Goal: Task Accomplishment & Management: Complete application form

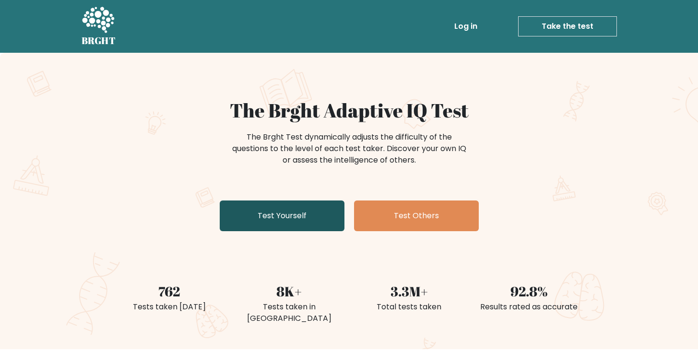
click at [283, 224] on link "Test Yourself" at bounding box center [282, 215] width 125 height 31
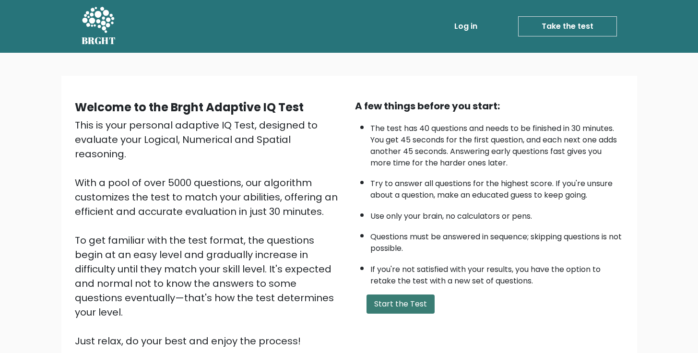
click at [391, 300] on button "Start the Test" at bounding box center [400, 303] width 68 height 19
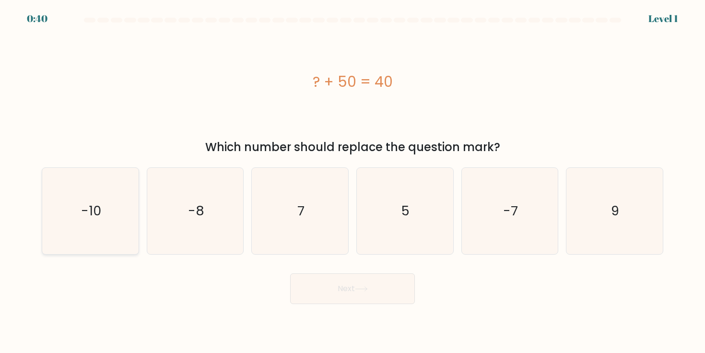
click at [100, 204] on text "-10" at bounding box center [91, 211] width 20 height 18
click at [352, 181] on input "a. -10" at bounding box center [352, 178] width 0 height 5
radio input "true"
click at [362, 288] on icon at bounding box center [361, 288] width 13 height 5
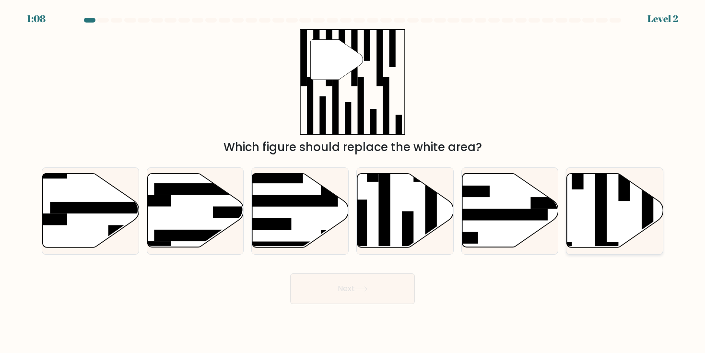
click at [646, 210] on rect at bounding box center [648, 207] width 12 height 105
click at [353, 181] on input "f." at bounding box center [352, 178] width 0 height 5
radio input "true"
click at [386, 298] on button "Next" at bounding box center [352, 288] width 125 height 31
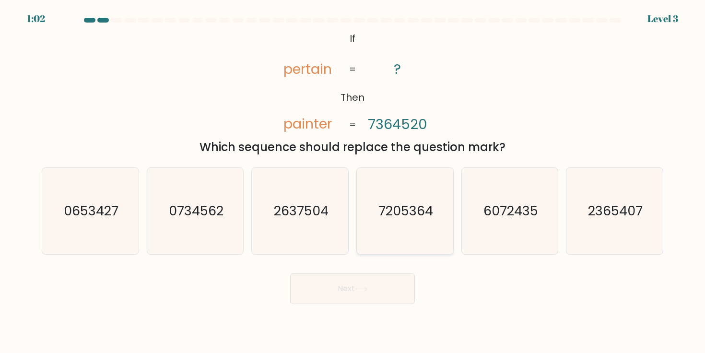
click at [420, 226] on icon "7205364" at bounding box center [405, 211] width 86 height 86
click at [353, 181] on input "d. 7205364" at bounding box center [352, 178] width 0 height 5
radio input "true"
click at [388, 281] on button "Next" at bounding box center [352, 288] width 125 height 31
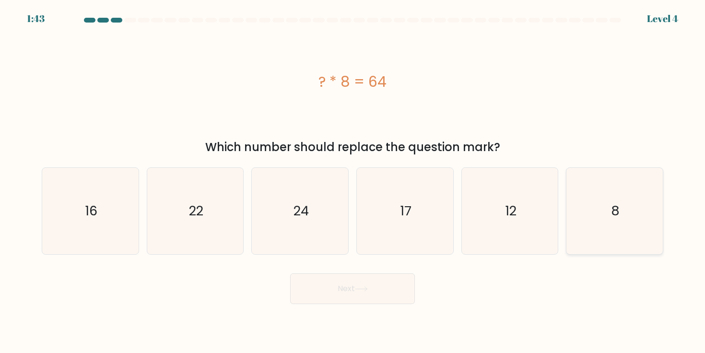
click at [622, 229] on icon "8" at bounding box center [614, 211] width 86 height 86
click at [353, 181] on input "f. 8" at bounding box center [352, 178] width 0 height 5
radio input "true"
click at [374, 299] on button "Next" at bounding box center [352, 288] width 125 height 31
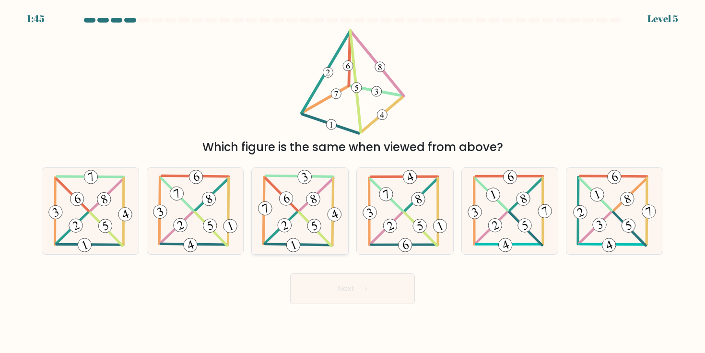
click at [344, 222] on div at bounding box center [299, 210] width 97 height 87
click at [352, 181] on input "c." at bounding box center [352, 178] width 0 height 5
radio input "true"
click at [345, 283] on button "Next" at bounding box center [352, 288] width 125 height 31
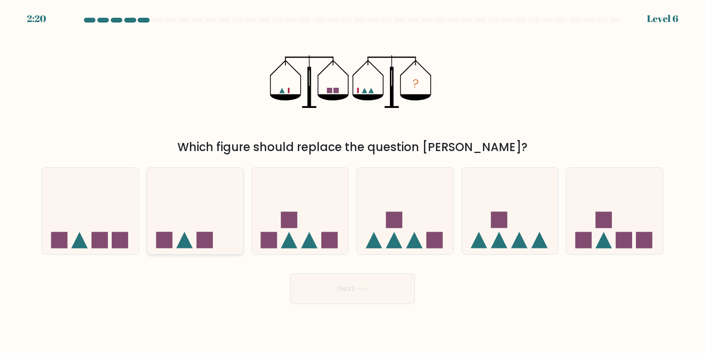
click at [205, 251] on div at bounding box center [195, 210] width 97 height 87
click at [352, 181] on input "b." at bounding box center [352, 178] width 0 height 5
radio input "true"
click at [375, 290] on button "Next" at bounding box center [352, 288] width 125 height 31
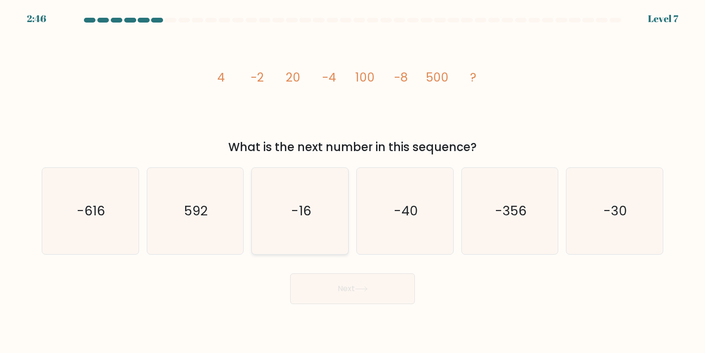
click at [314, 185] on icon "-16" at bounding box center [300, 211] width 86 height 86
click at [352, 181] on input "c. -16" at bounding box center [352, 178] width 0 height 5
radio input "true"
click at [337, 283] on button "Next" at bounding box center [352, 288] width 125 height 31
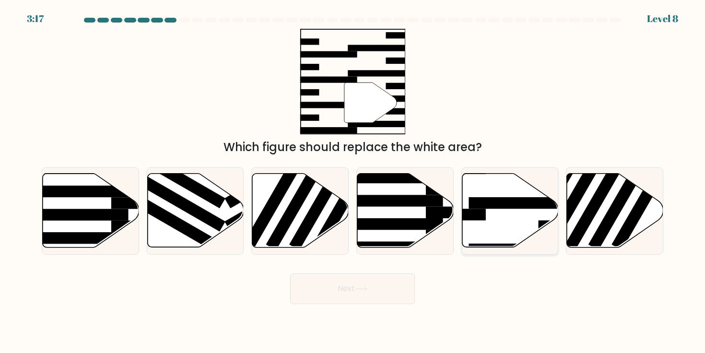
click at [495, 198] on rect at bounding box center [520, 204] width 105 height 12
click at [353, 181] on input "e." at bounding box center [352, 178] width 0 height 5
radio input "true"
click at [348, 290] on button "Next" at bounding box center [352, 288] width 125 height 31
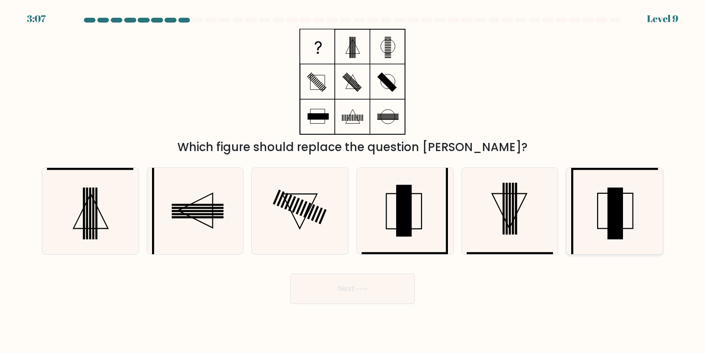
click at [613, 220] on rect at bounding box center [614, 213] width 15 height 52
click at [353, 181] on input "f." at bounding box center [352, 178] width 0 height 5
radio input "true"
click at [339, 300] on button "Next" at bounding box center [352, 288] width 125 height 31
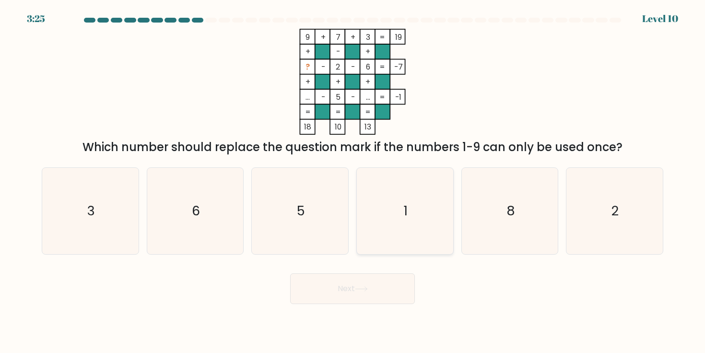
click at [375, 211] on icon "1" at bounding box center [405, 211] width 86 height 86
click at [353, 181] on input "d. 1" at bounding box center [352, 178] width 0 height 5
radio input "true"
click at [368, 285] on button "Next" at bounding box center [352, 288] width 125 height 31
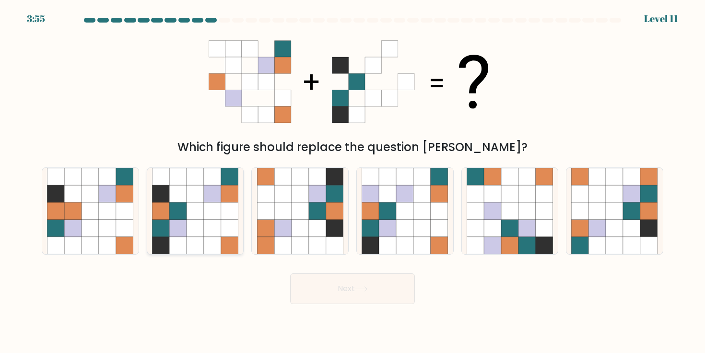
click at [195, 222] on icon at bounding box center [195, 228] width 17 height 17
click at [352, 181] on input "b." at bounding box center [352, 178] width 0 height 5
radio input "true"
click at [332, 281] on button "Next" at bounding box center [352, 288] width 125 height 31
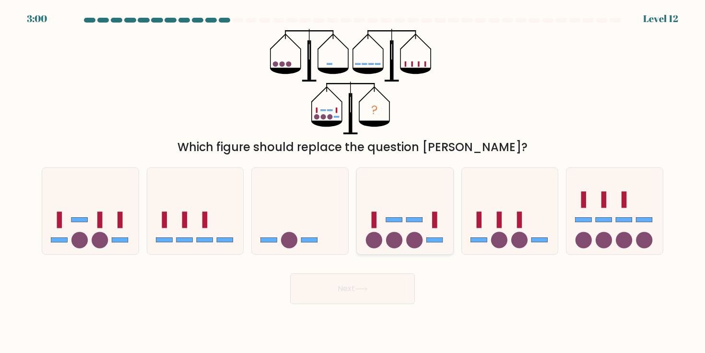
click at [422, 213] on icon at bounding box center [405, 211] width 96 height 80
click at [353, 181] on input "d." at bounding box center [352, 178] width 0 height 5
radio input "true"
click at [412, 281] on button "Next" at bounding box center [352, 288] width 125 height 31
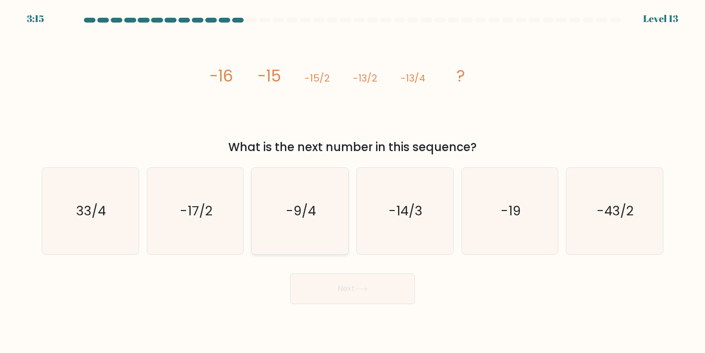
click at [314, 233] on icon "-9/4" at bounding box center [300, 211] width 86 height 86
click at [352, 181] on input "c. -9/4" at bounding box center [352, 178] width 0 height 5
radio input "true"
click at [340, 296] on button "Next" at bounding box center [352, 288] width 125 height 31
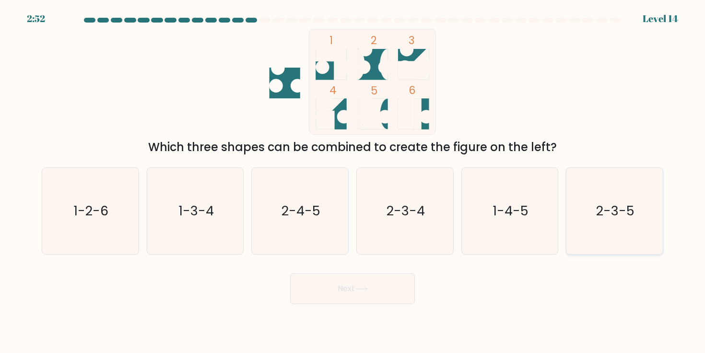
click at [608, 212] on text "2-3-5" at bounding box center [615, 211] width 38 height 18
click at [353, 181] on input "f. 2-3-5" at bounding box center [352, 178] width 0 height 5
radio input "true"
click at [376, 292] on button "Next" at bounding box center [352, 288] width 125 height 31
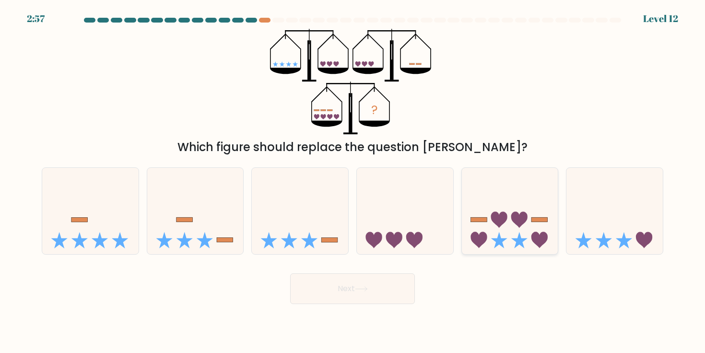
click at [499, 230] on icon at bounding box center [510, 211] width 96 height 80
click at [353, 181] on input "e." at bounding box center [352, 178] width 0 height 5
radio input "true"
click at [385, 282] on button "Next" at bounding box center [352, 288] width 125 height 31
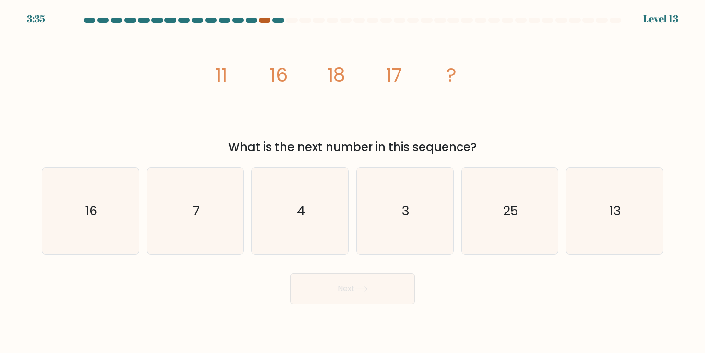
click at [263, 21] on div at bounding box center [265, 20] width 12 height 5
click at [276, 20] on div at bounding box center [278, 20] width 12 height 5
drag, startPoint x: 228, startPoint y: 144, endPoint x: 520, endPoint y: 148, distance: 291.5
click at [493, 148] on div "What is the next number in this sequence?" at bounding box center [352, 147] width 610 height 17
click at [519, 148] on div "What is the next number in this sequence?" at bounding box center [352, 147] width 610 height 17
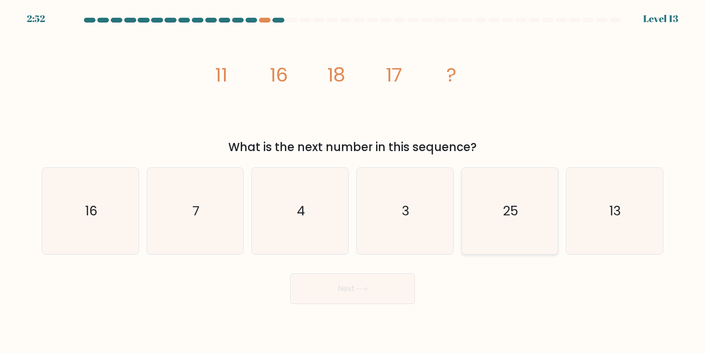
click at [507, 210] on text "25" at bounding box center [510, 211] width 15 height 18
click at [353, 181] on input "e. 25" at bounding box center [352, 178] width 0 height 5
radio input "true"
click at [368, 277] on button "Next" at bounding box center [352, 288] width 125 height 31
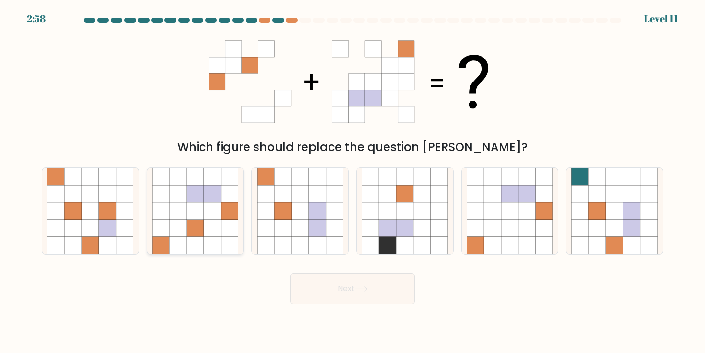
click at [170, 209] on icon at bounding box center [177, 210] width 17 height 17
click at [352, 181] on input "b." at bounding box center [352, 178] width 0 height 5
radio input "true"
click at [316, 298] on button "Next" at bounding box center [352, 288] width 125 height 31
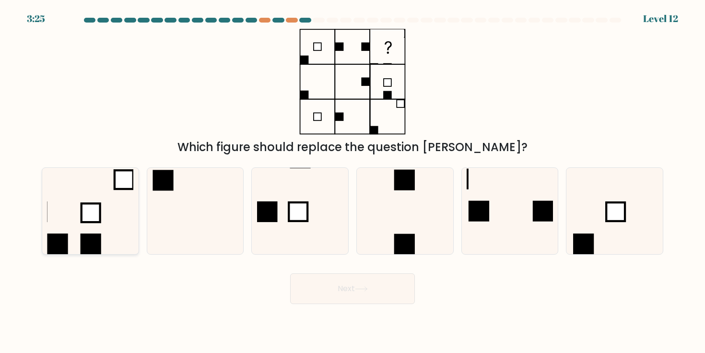
click at [116, 213] on icon at bounding box center [90, 211] width 86 height 86
click at [352, 181] on input "a." at bounding box center [352, 178] width 0 height 5
radio input "true"
click at [346, 300] on button "Next" at bounding box center [352, 288] width 125 height 31
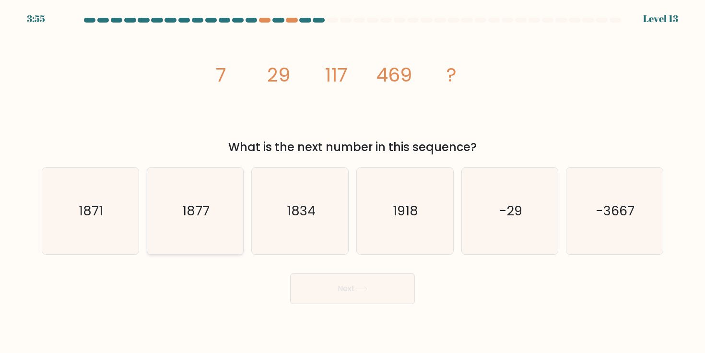
click at [228, 194] on icon "1877" at bounding box center [195, 211] width 86 height 86
click at [352, 181] on input "b. 1877" at bounding box center [352, 178] width 0 height 5
radio input "true"
click at [339, 284] on button "Next" at bounding box center [352, 288] width 125 height 31
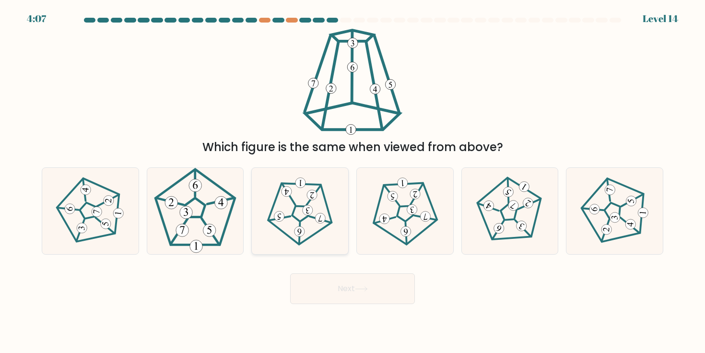
click at [298, 207] on icon at bounding box center [300, 210] width 69 height 69
click at [352, 181] on input "c." at bounding box center [352, 178] width 0 height 5
radio input "true"
click at [373, 304] on body "4:07 Level 14" at bounding box center [352, 176] width 705 height 353
click at [375, 284] on button "Next" at bounding box center [352, 288] width 125 height 31
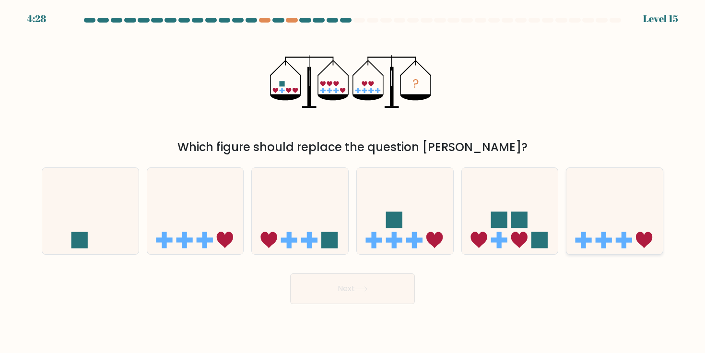
click at [621, 224] on icon at bounding box center [614, 211] width 96 height 80
click at [353, 181] on input "f." at bounding box center [352, 178] width 0 height 5
radio input "true"
click at [328, 282] on button "Next" at bounding box center [352, 288] width 125 height 31
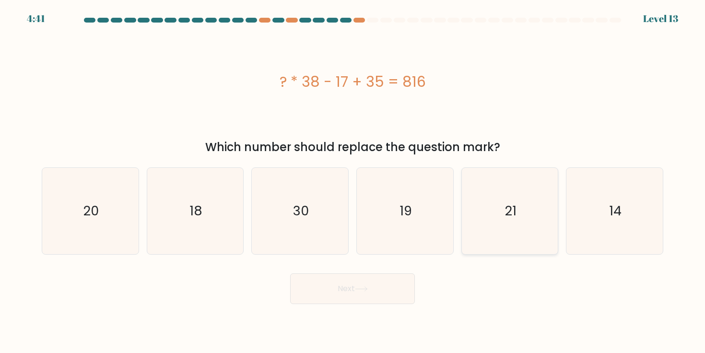
click at [514, 241] on icon "21" at bounding box center [510, 211] width 86 height 86
click at [353, 181] on input "e. 21" at bounding box center [352, 178] width 0 height 5
radio input "true"
click at [373, 288] on button "Next" at bounding box center [352, 288] width 125 height 31
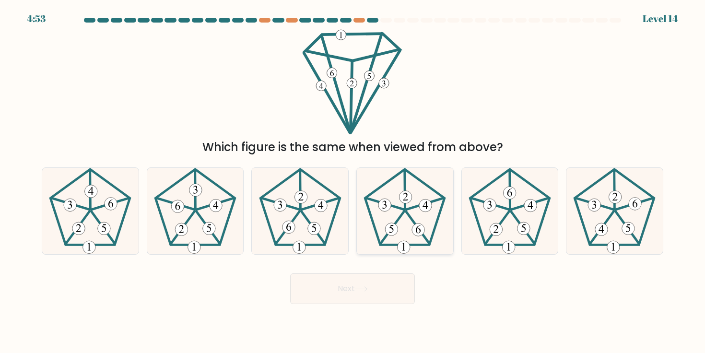
click at [396, 227] on 528 at bounding box center [391, 229] width 12 height 12
click at [353, 181] on input "d." at bounding box center [352, 178] width 0 height 5
radio input "true"
click at [391, 279] on button "Next" at bounding box center [352, 288] width 125 height 31
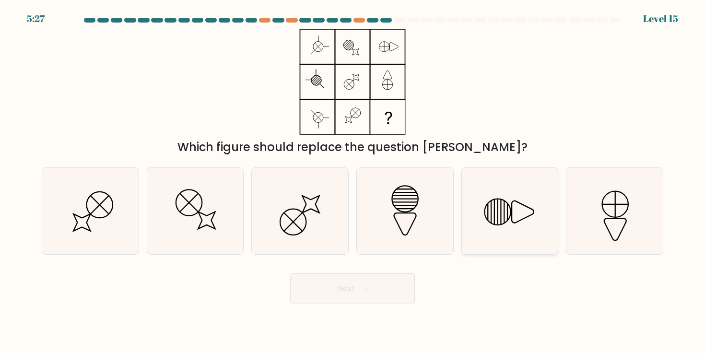
click at [489, 214] on icon at bounding box center [510, 211] width 86 height 86
click at [353, 181] on input "e." at bounding box center [352, 178] width 0 height 5
radio input "true"
click at [394, 291] on button "Next" at bounding box center [352, 288] width 125 height 31
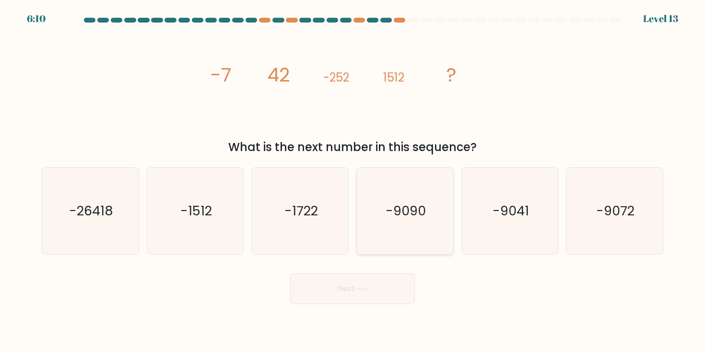
click at [405, 243] on icon "-9090" at bounding box center [405, 211] width 86 height 86
click at [353, 181] on input "d. -9090" at bounding box center [352, 178] width 0 height 5
radio input "true"
click at [385, 284] on button "Next" at bounding box center [352, 288] width 125 height 31
